Goal: Task Accomplishment & Management: Manage account settings

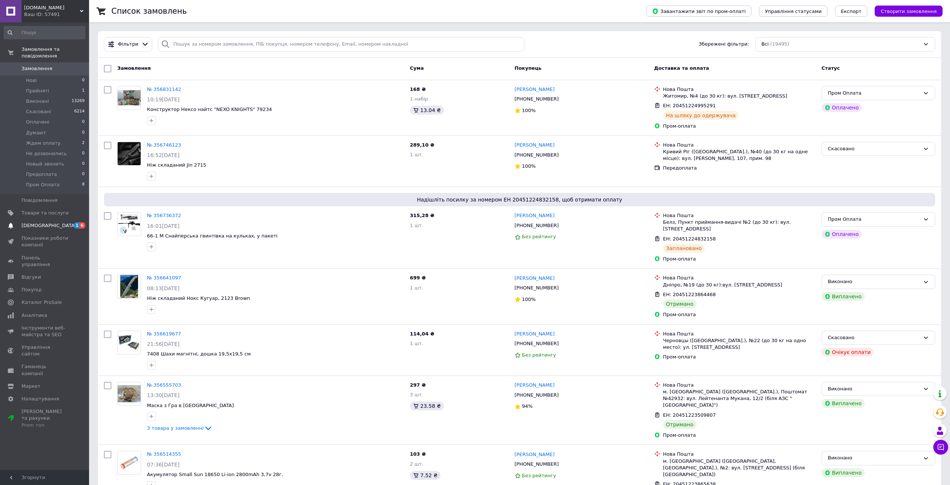
click at [41, 222] on span "[DEMOGRAPHIC_DATA]" at bounding box center [49, 225] width 55 height 7
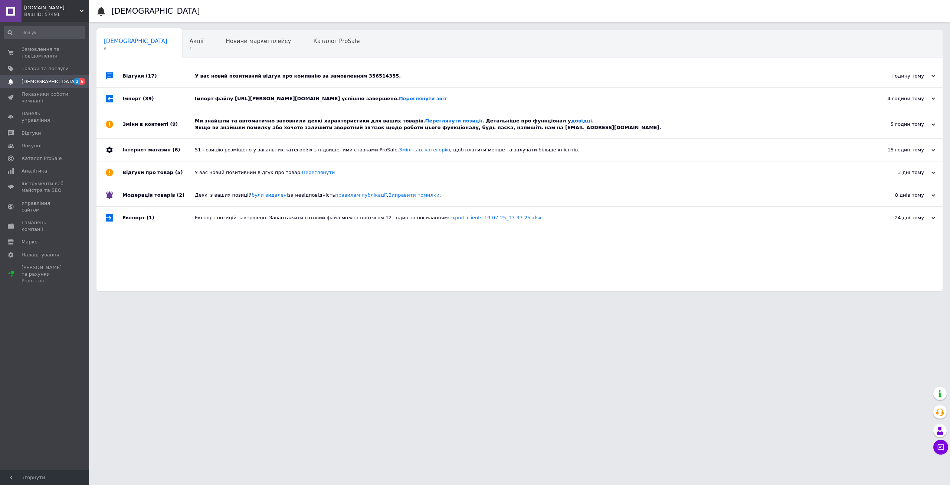
click at [285, 118] on div "Ми знайшли та автоматично заповнили деякі характеристики для ваших товарів. Пер…" at bounding box center [528, 124] width 666 height 28
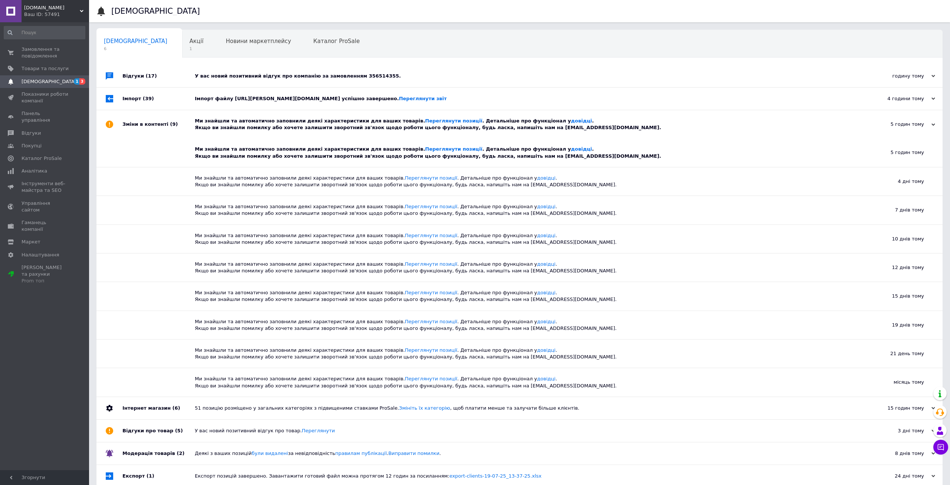
click at [287, 106] on div "Імпорт файлу [URL][PERSON_NAME][DOMAIN_NAME] успішно завершено. Переглянути звіт" at bounding box center [528, 99] width 666 height 22
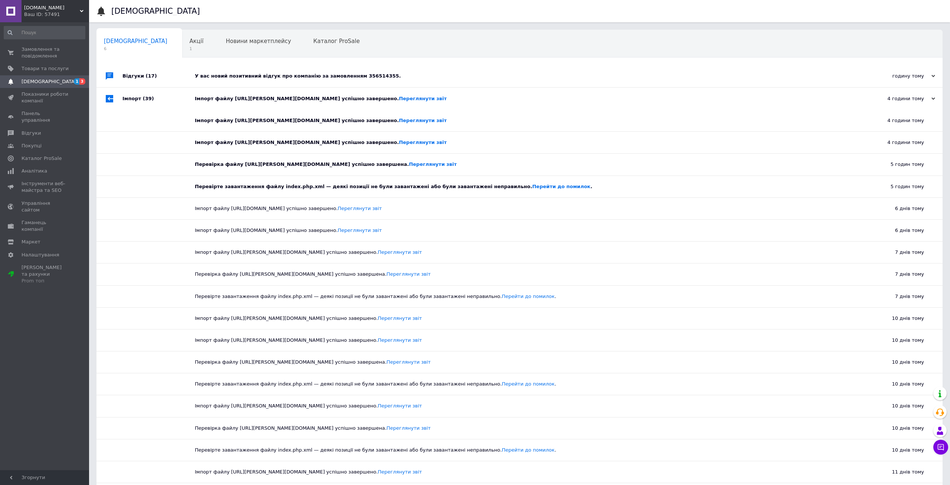
click at [275, 73] on div "У вас новий позитивний відгук про компанію за замовленням 356514355." at bounding box center [528, 76] width 666 height 7
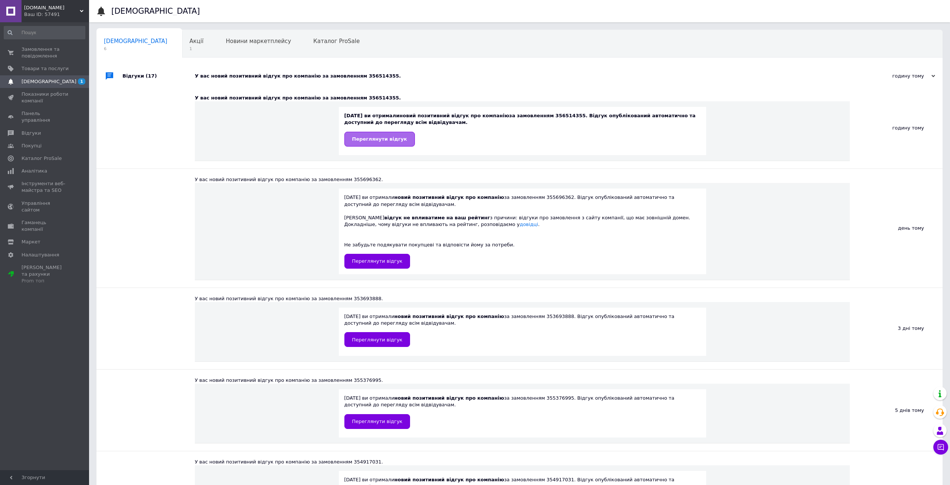
click at [379, 138] on span "Переглянути відгук" at bounding box center [379, 139] width 55 height 6
click at [34, 51] on span "Замовлення та повідомлення" at bounding box center [45, 52] width 47 height 13
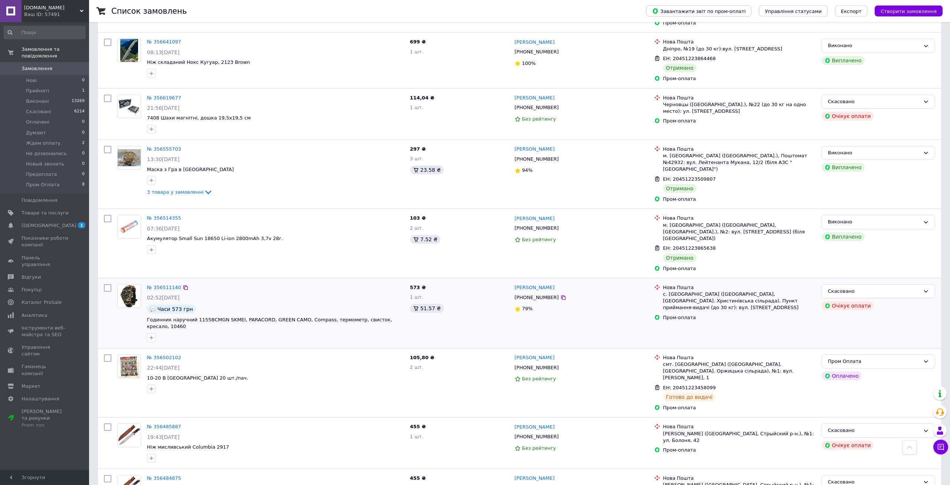
scroll to position [151, 0]
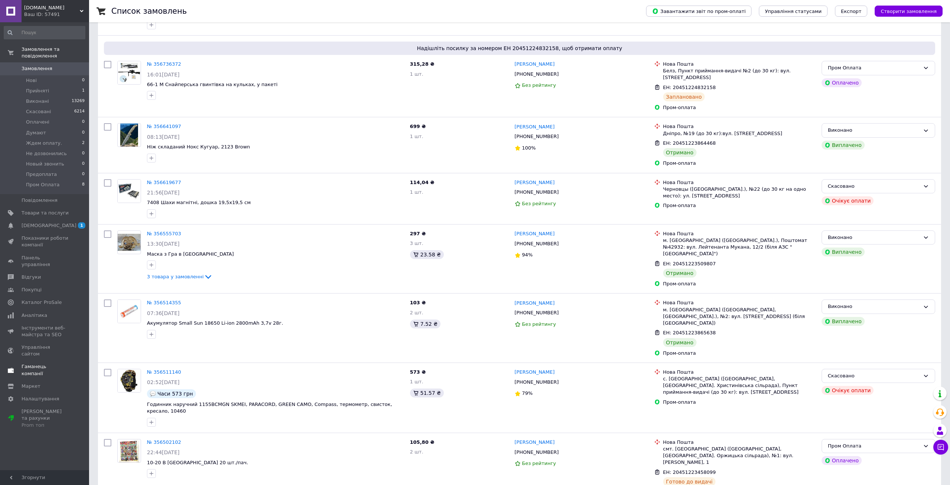
drag, startPoint x: 19, startPoint y: 219, endPoint x: 35, endPoint y: 215, distance: 16.3
click at [19, 222] on span at bounding box center [11, 225] width 22 height 7
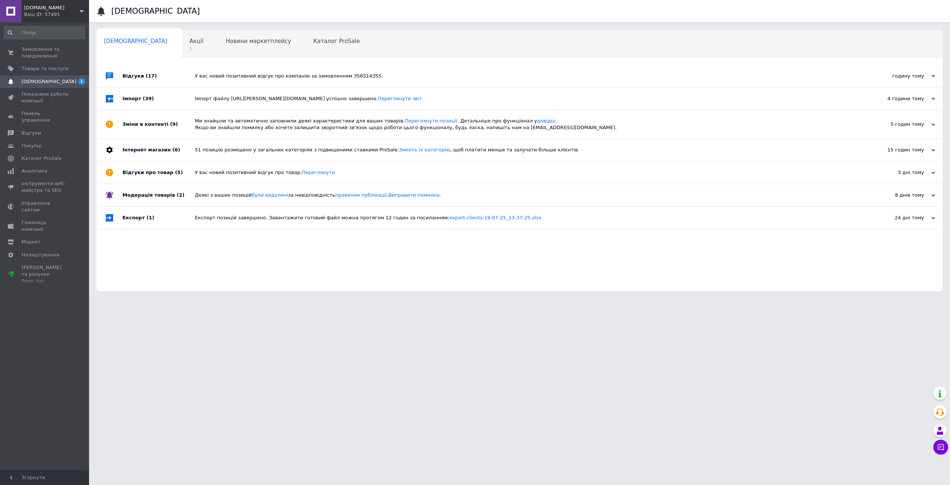
click at [257, 81] on div "У вас новий позитивний відгук про компанію за замовленням 356514355." at bounding box center [528, 76] width 666 height 22
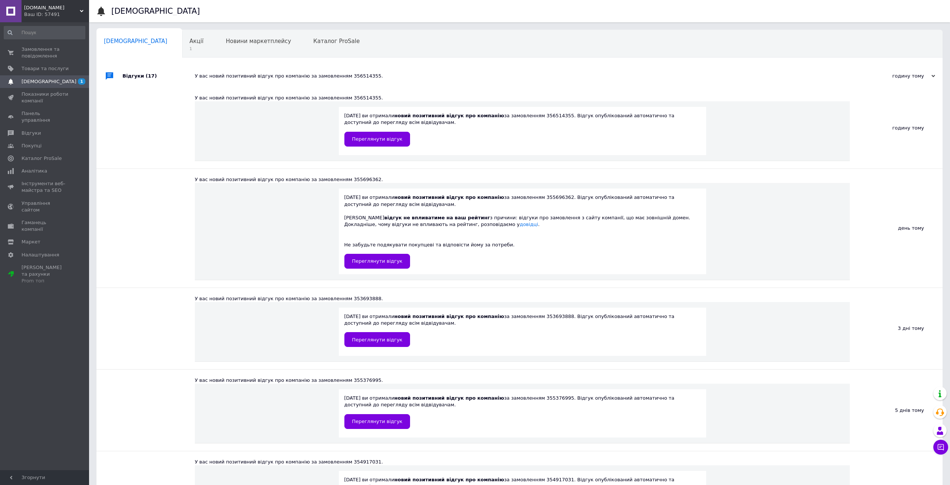
click at [257, 80] on div "У вас новий позитивний відгук про компанію за замовленням 356514355." at bounding box center [528, 76] width 666 height 22
